Goal: Go to known website: Access a specific website the user already knows

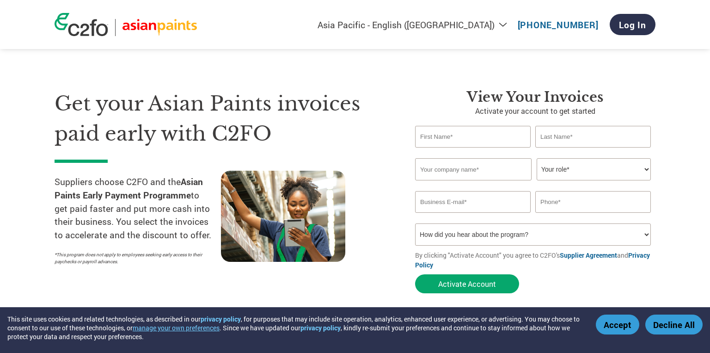
select select "en-IN"
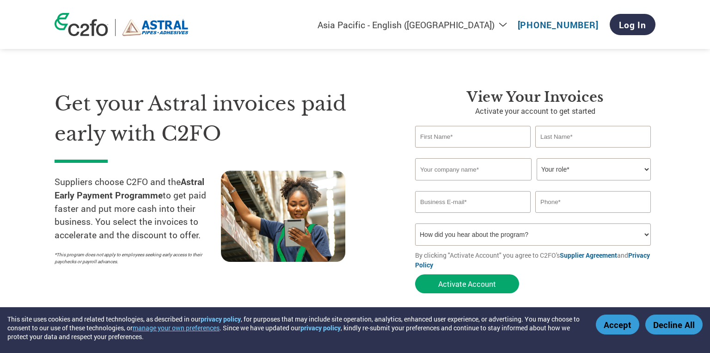
select select "en-IN"
